Goal: Find contact information: Find contact information

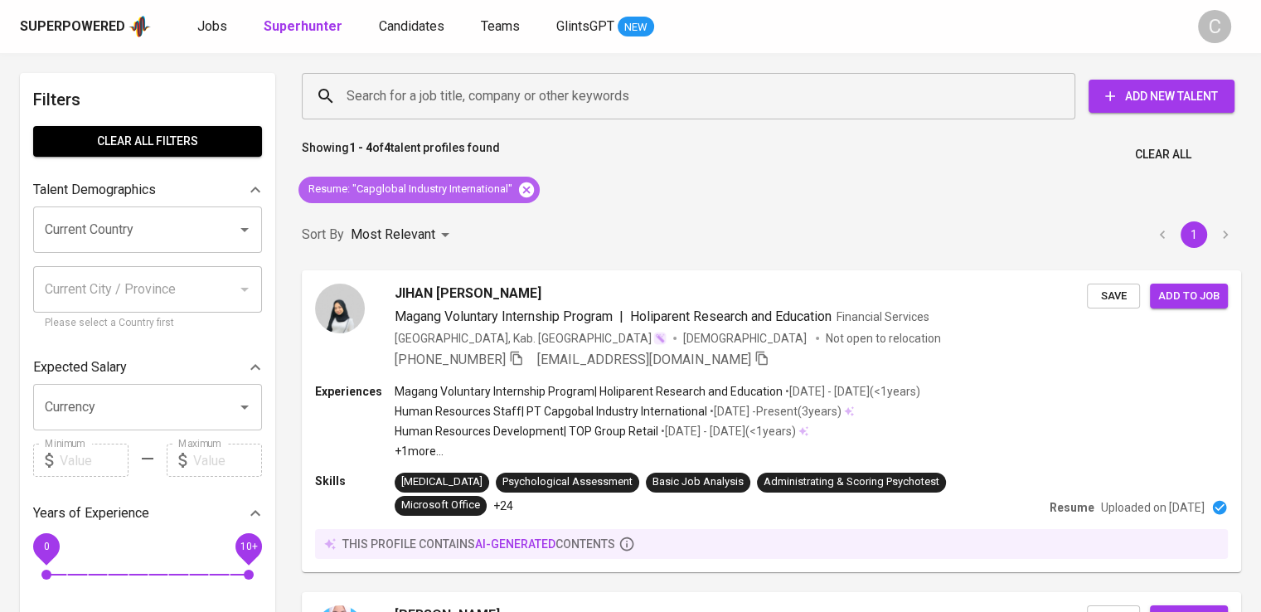
click at [534, 186] on icon at bounding box center [526, 190] width 18 height 18
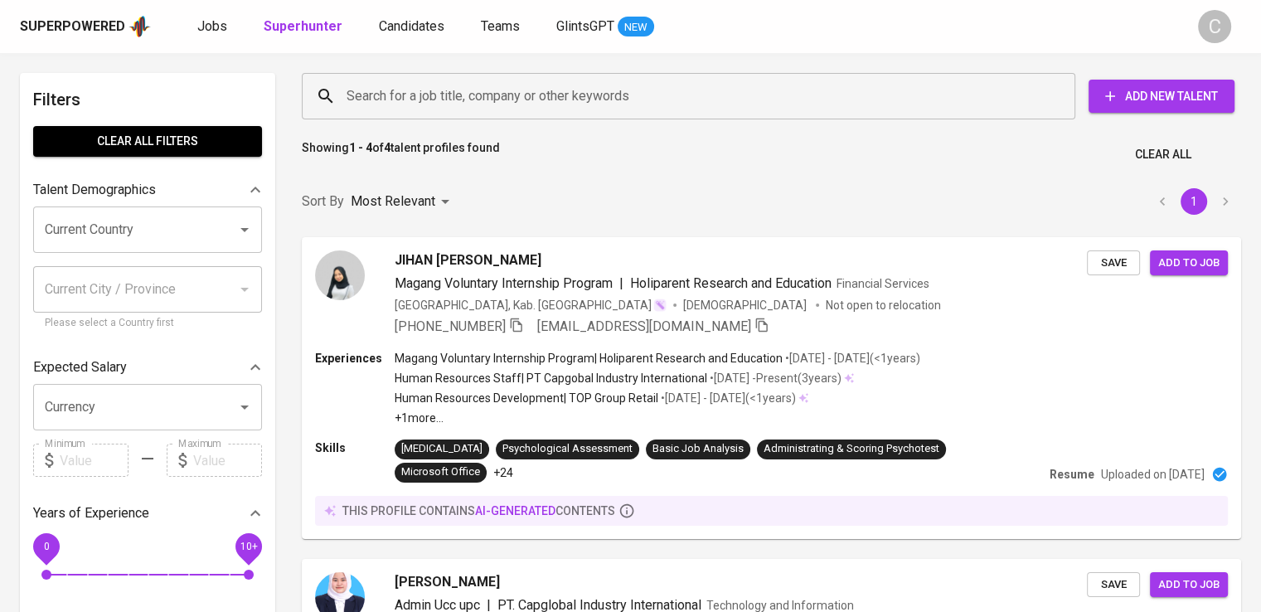
click at [535, 85] on input "Search for a job title, company or other keywords" at bounding box center [692, 95] width 700 height 31
click at [480, 109] on input "Search for a job title, company or other keywords" at bounding box center [692, 95] width 700 height 31
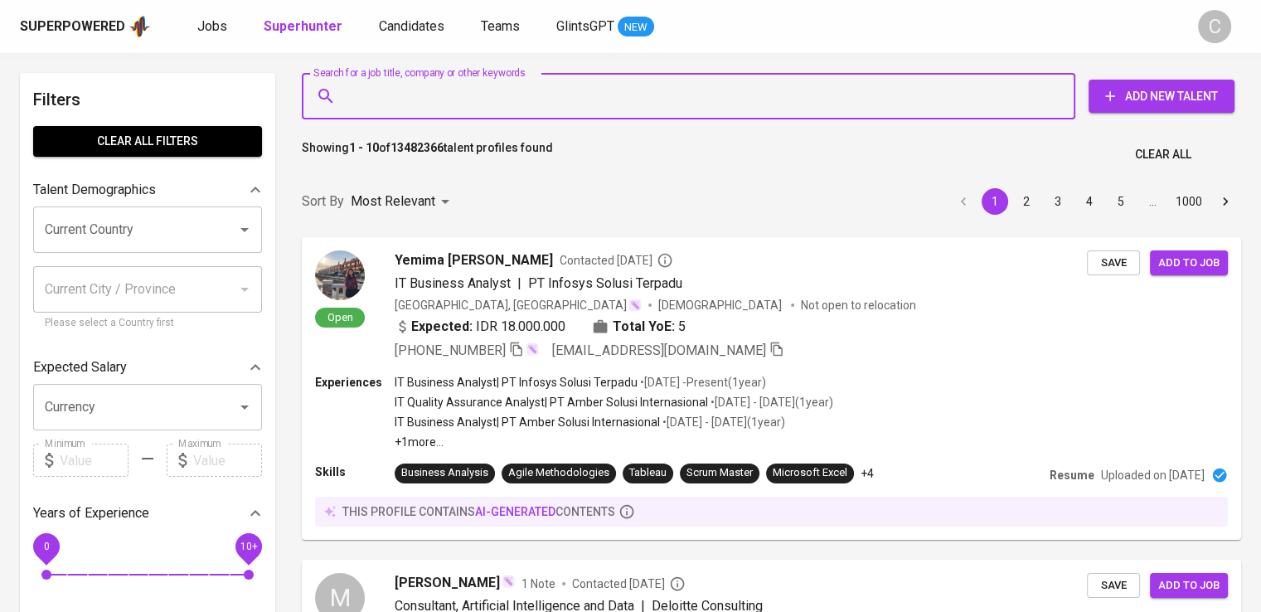
click at [480, 109] on input "Search for a job title, company or other keywords" at bounding box center [692, 95] width 700 height 31
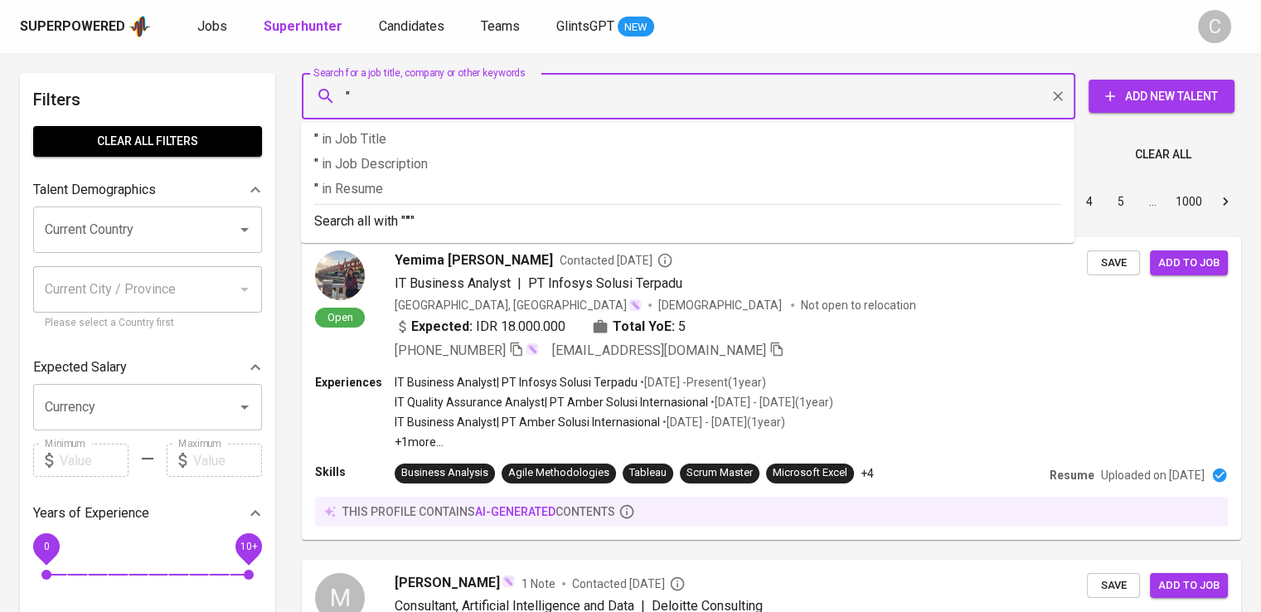
paste input "sentra food [GEOGRAPHIC_DATA]"
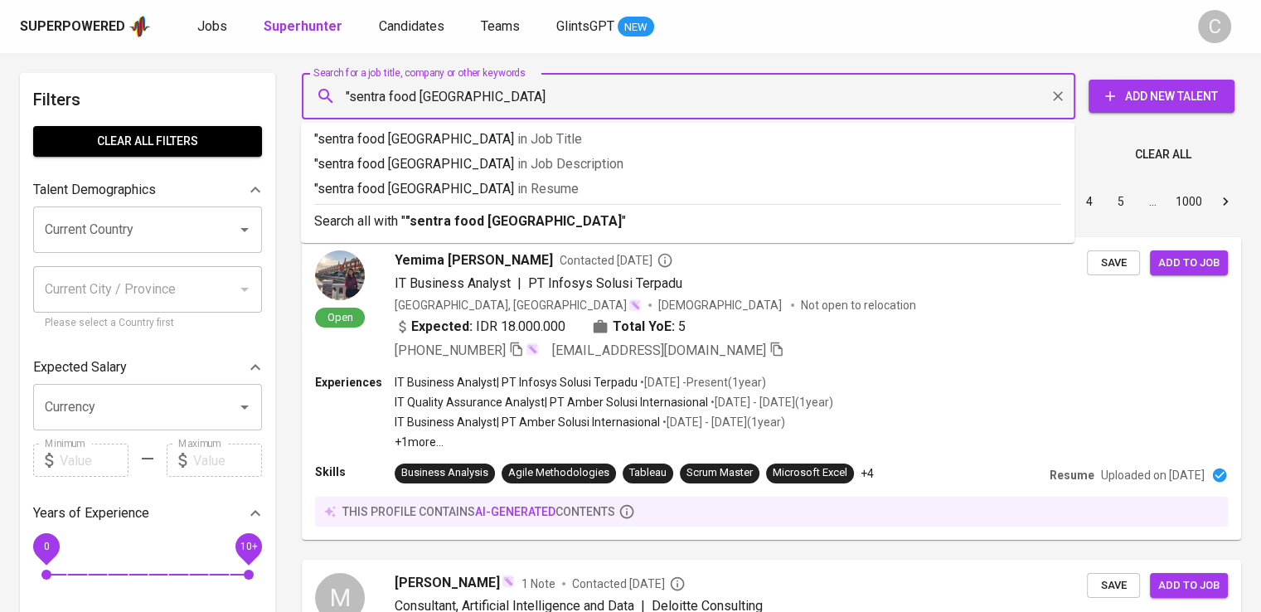
type input ""sentra food indonesia""
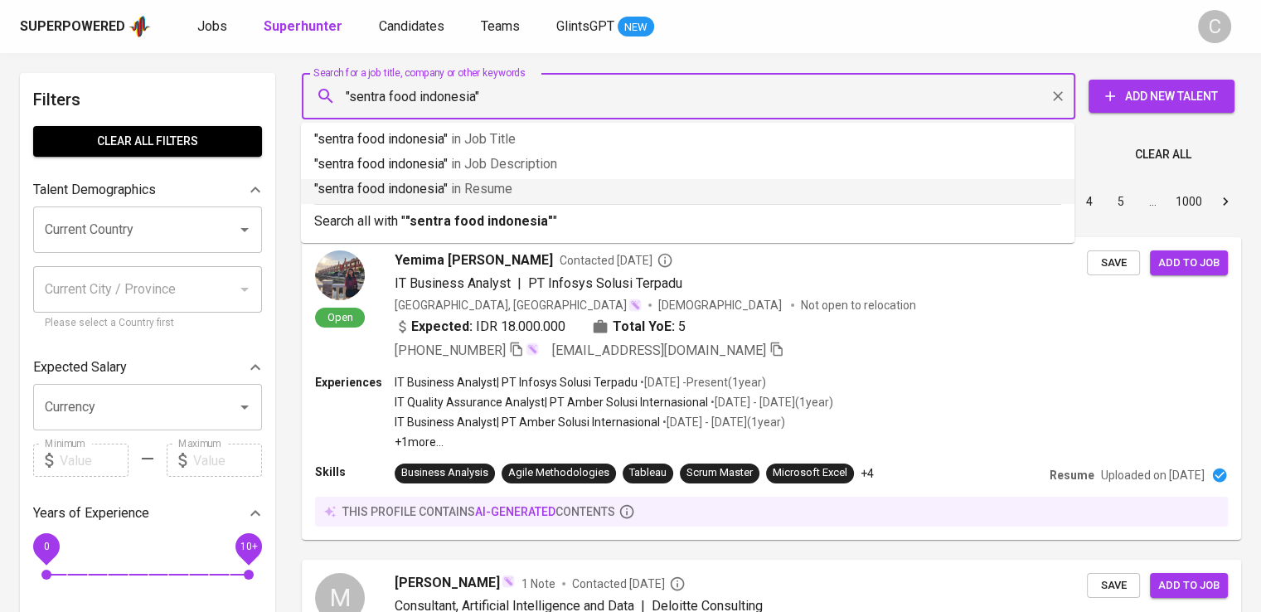
click at [482, 192] on span "in [GEOGRAPHIC_DATA]" at bounding box center [481, 189] width 61 height 16
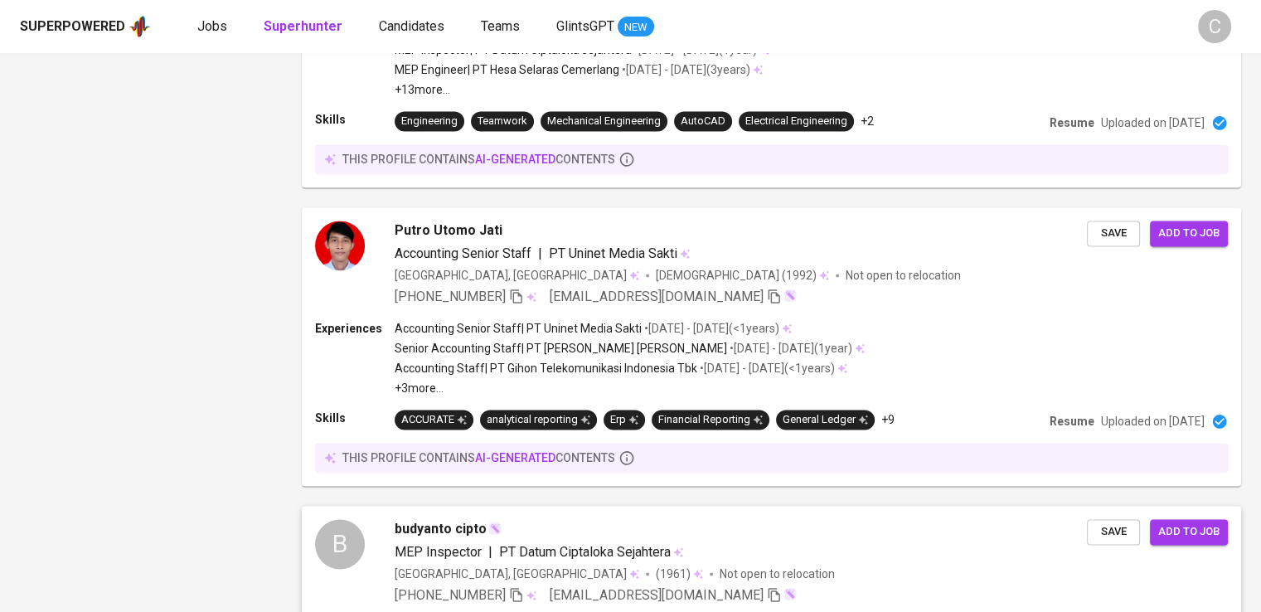
scroll to position [2641, 0]
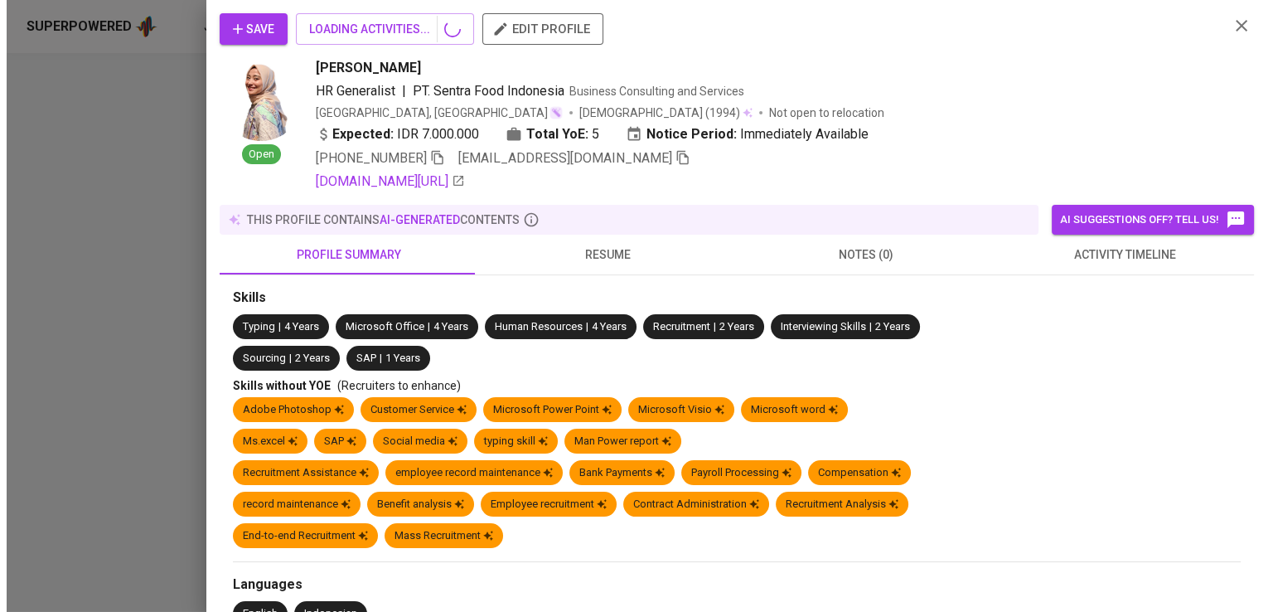
scroll to position [0, 0]
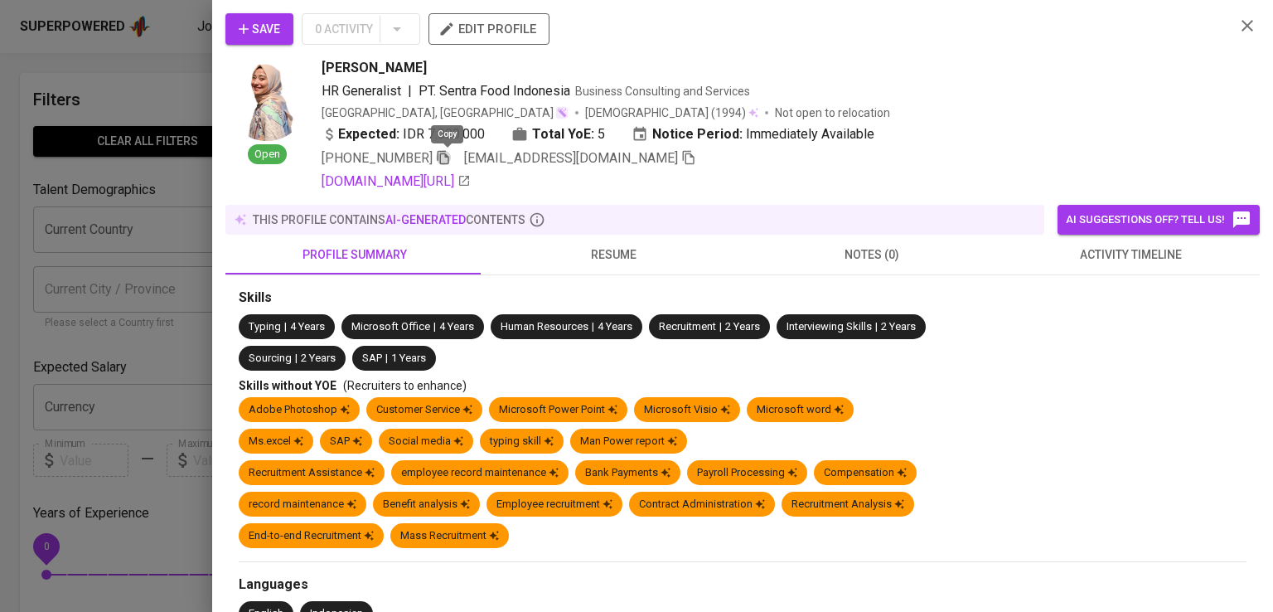
click at [450, 158] on icon "button" at bounding box center [443, 157] width 15 height 15
click at [817, 176] on div "[DOMAIN_NAME][URL]" at bounding box center [772, 182] width 900 height 20
click at [445, 161] on icon "button" at bounding box center [443, 157] width 15 height 15
click at [865, 153] on div "[PHONE_NUMBER] [EMAIL_ADDRESS][DOMAIN_NAME]" at bounding box center [772, 158] width 900 height 20
click at [1159, 94] on div "HR Generalist | PT. Sentra Food Indonesia Business Consulting and Services" at bounding box center [772, 91] width 900 height 20
